Goal: Find specific page/section: Find specific page/section

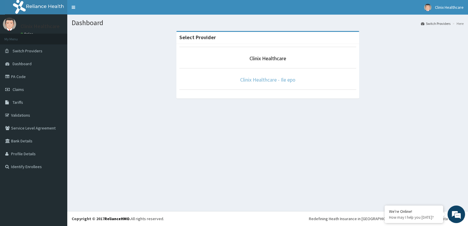
click at [275, 77] on link "Clinix Healthcare - Ile epo" at bounding box center [267, 79] width 55 height 7
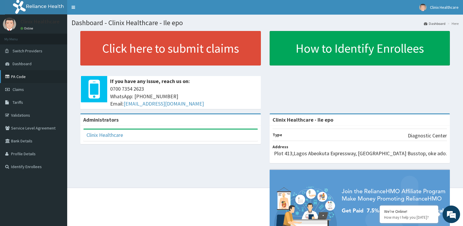
click at [21, 76] on link "PA Code" at bounding box center [33, 76] width 67 height 13
